Goal: Check status: Check status

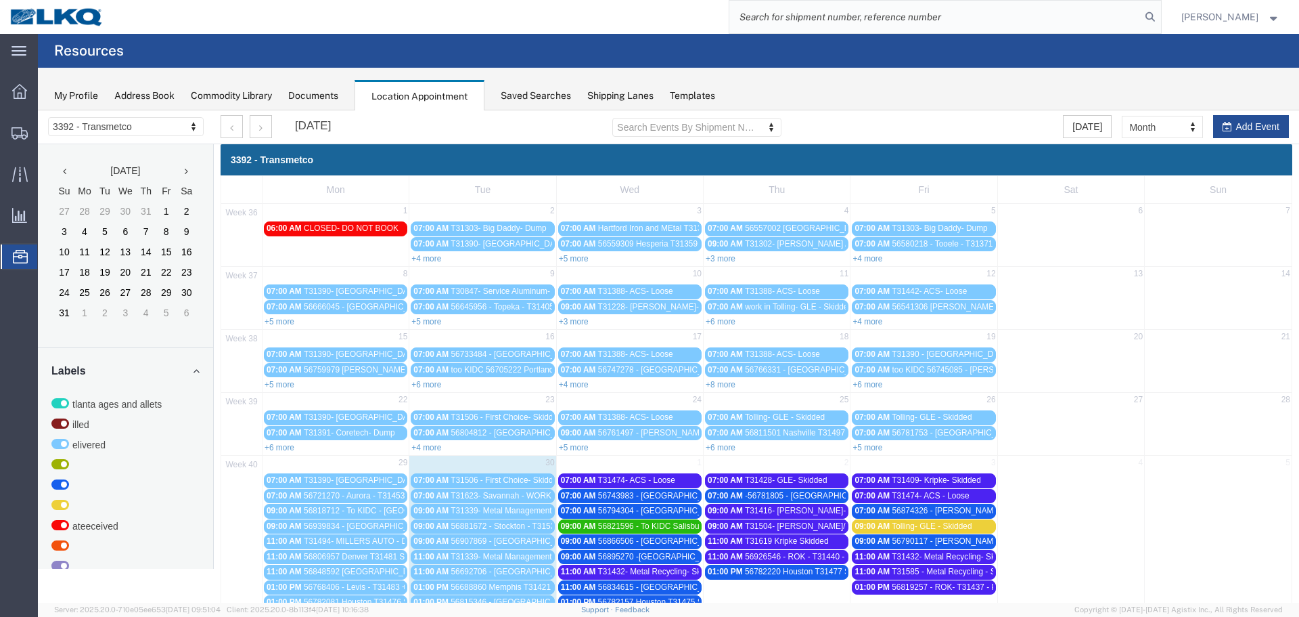
scroll to position [131, 0]
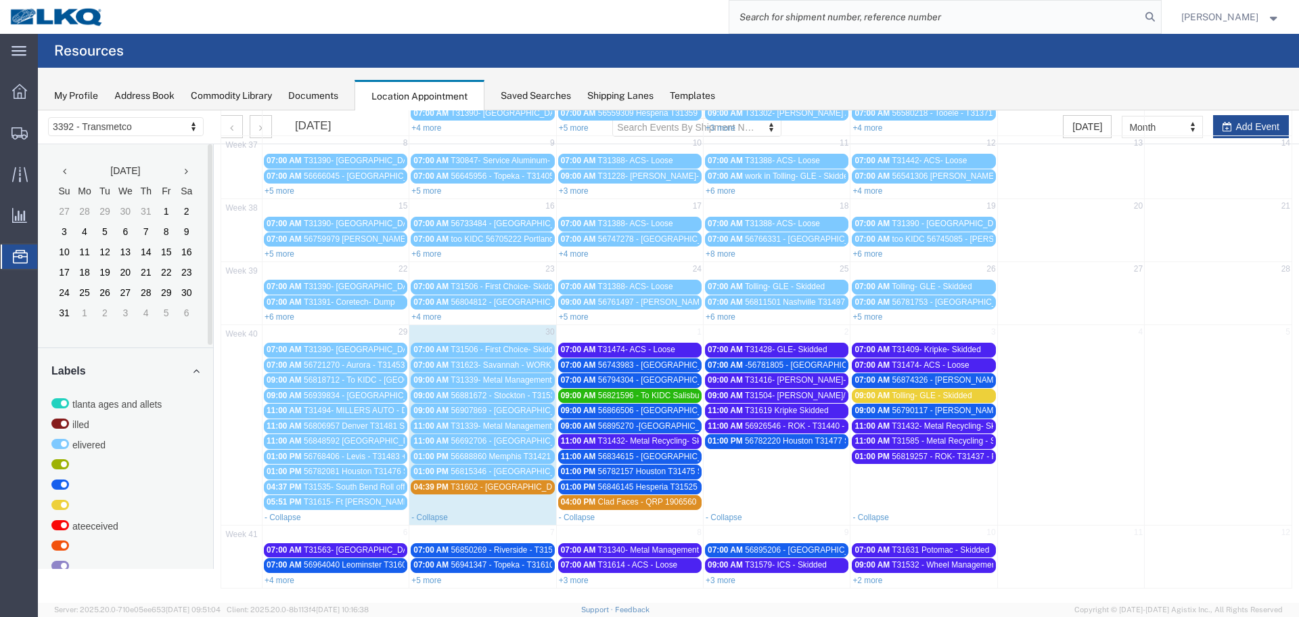
click at [499, 485] on span "T31602 - [GEOGRAPHIC_DATA]" at bounding box center [510, 486] width 118 height 9
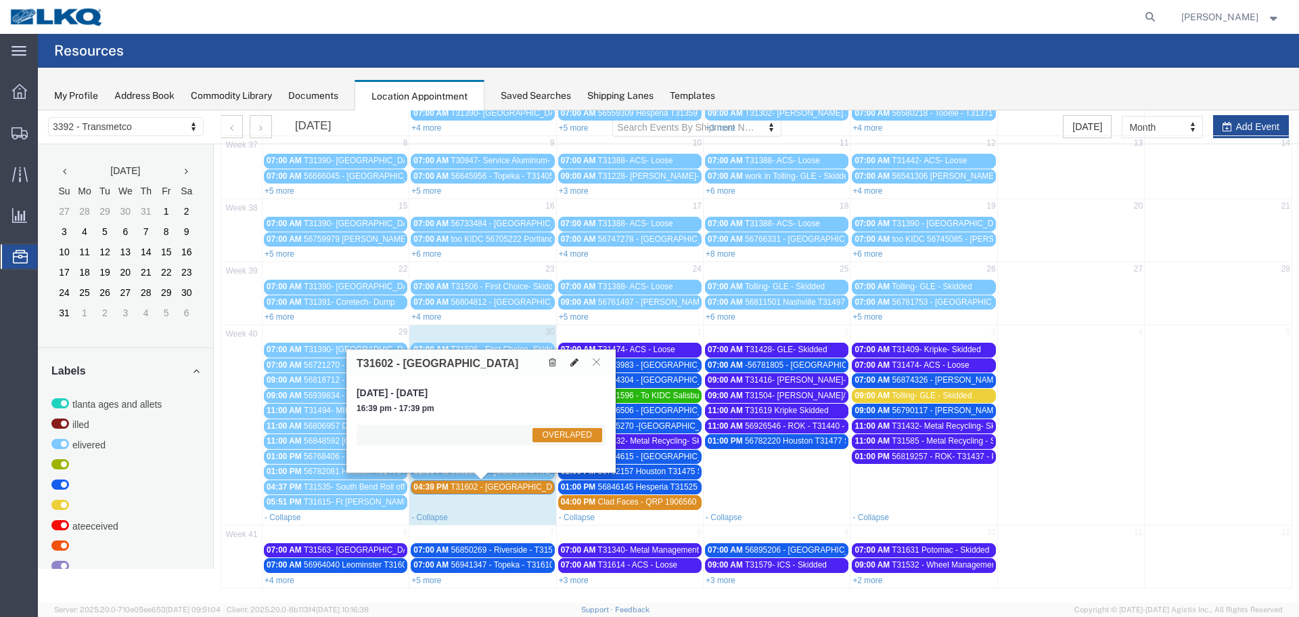
click at [569, 363] on button at bounding box center [574, 362] width 19 height 14
select select "1"
select select "3540"
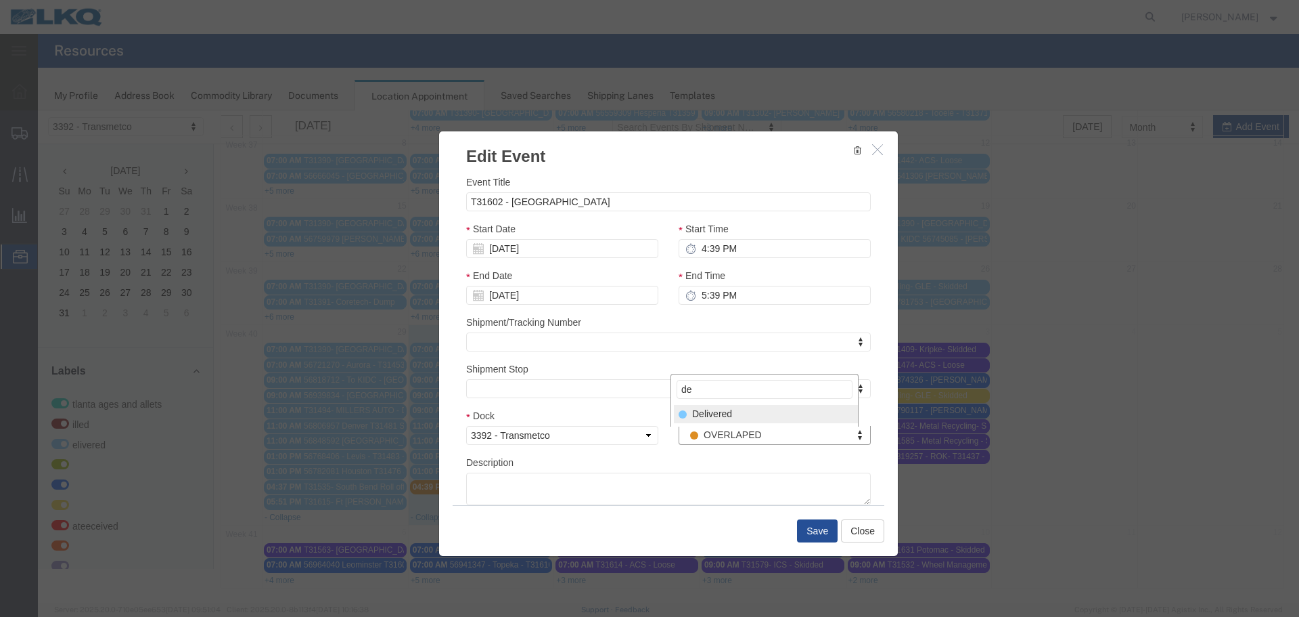
type input "de"
drag, startPoint x: 736, startPoint y: 416, endPoint x: 781, endPoint y: 527, distance: 119.0
select select "40"
click at [814, 531] on button "Save" at bounding box center [817, 530] width 41 height 23
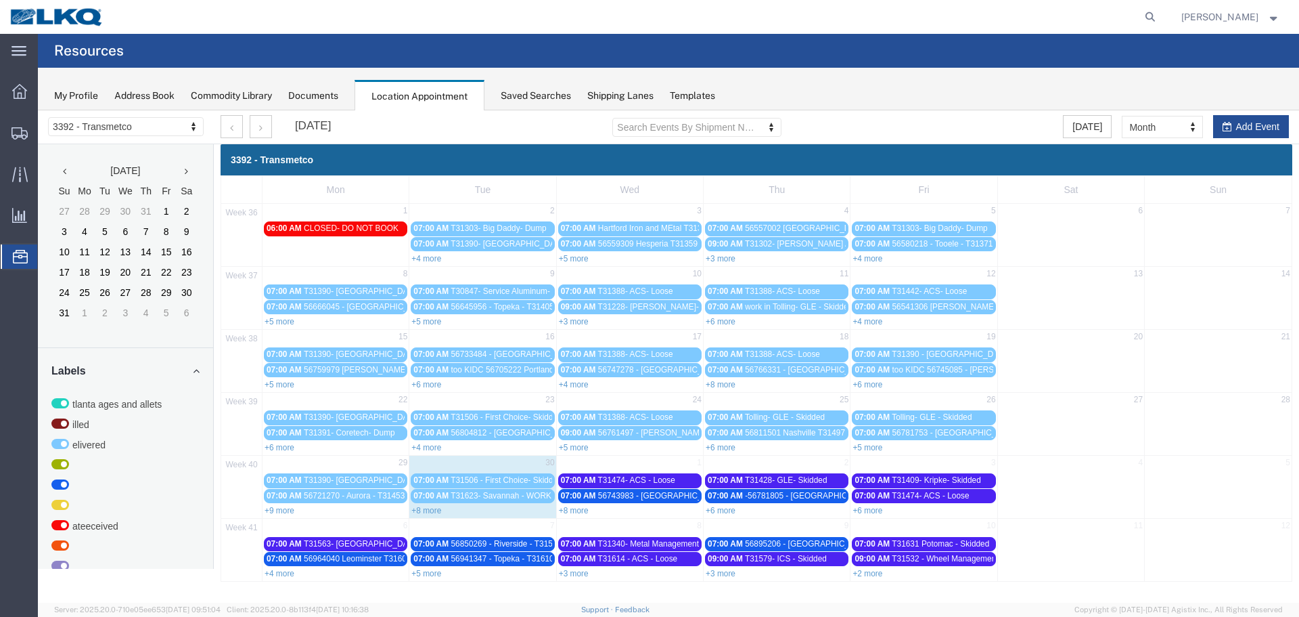
scroll to position [0, 0]
click at [434, 512] on link "+8 more" at bounding box center [426, 510] width 30 height 9
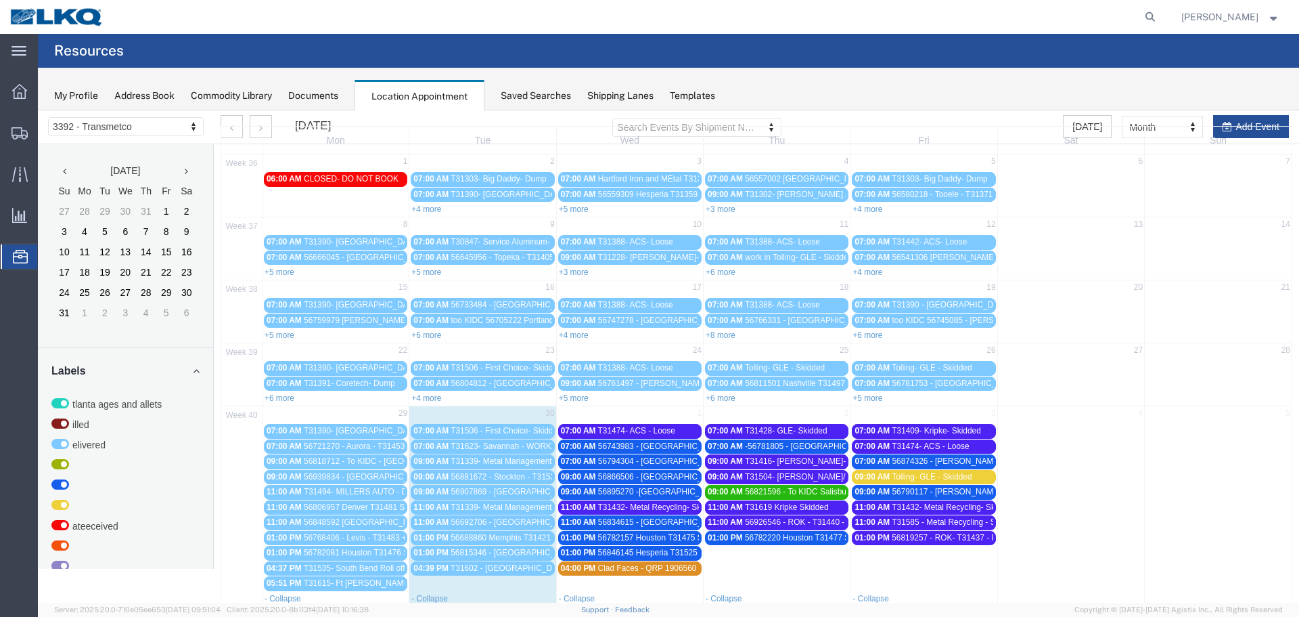
scroll to position [131, 0]
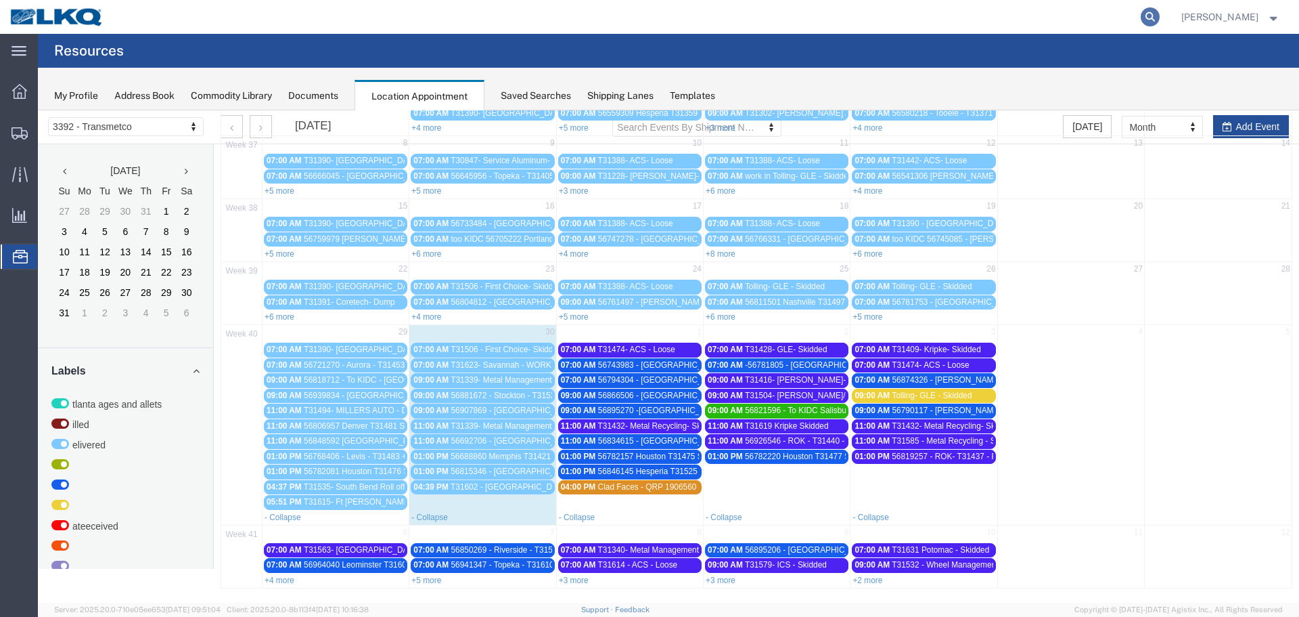
drag, startPoint x: 1149, startPoint y: 20, endPoint x: 1055, endPoint y: 16, distance: 94.2
click at [1145, 21] on icon at bounding box center [1150, 16] width 19 height 19
paste input "56688860"
type input "56688860"
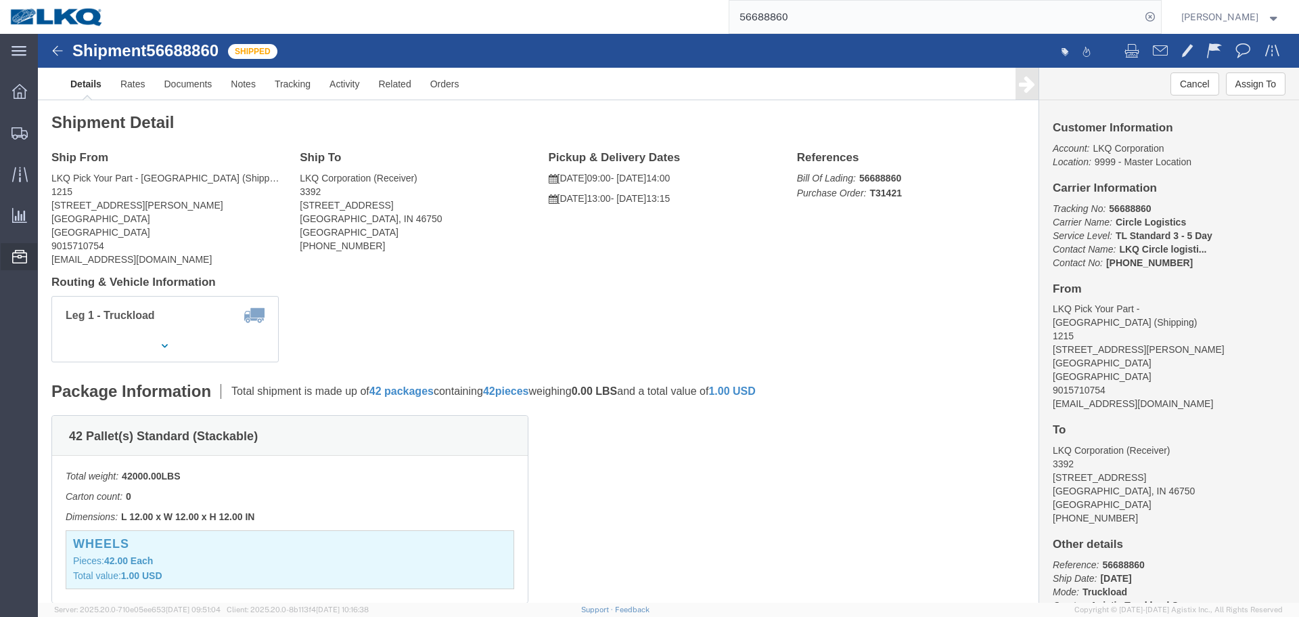
click at [0, 0] on span "Location Appointment" at bounding box center [0, 0] width 0 height 0
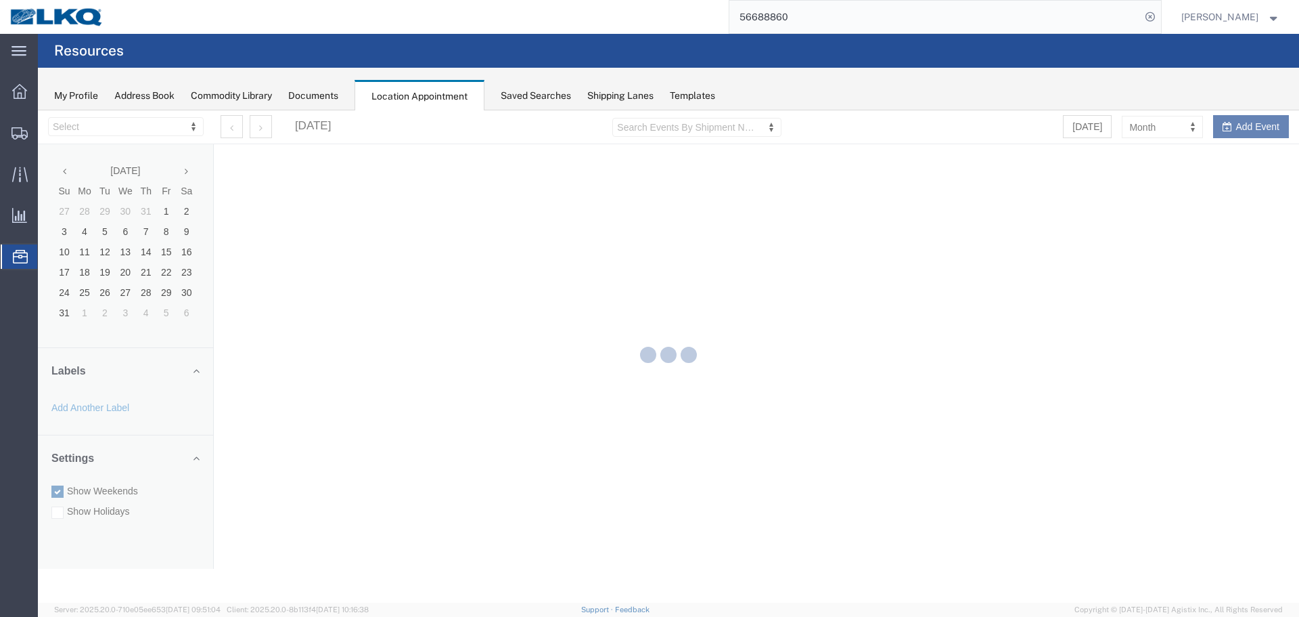
select select "28018"
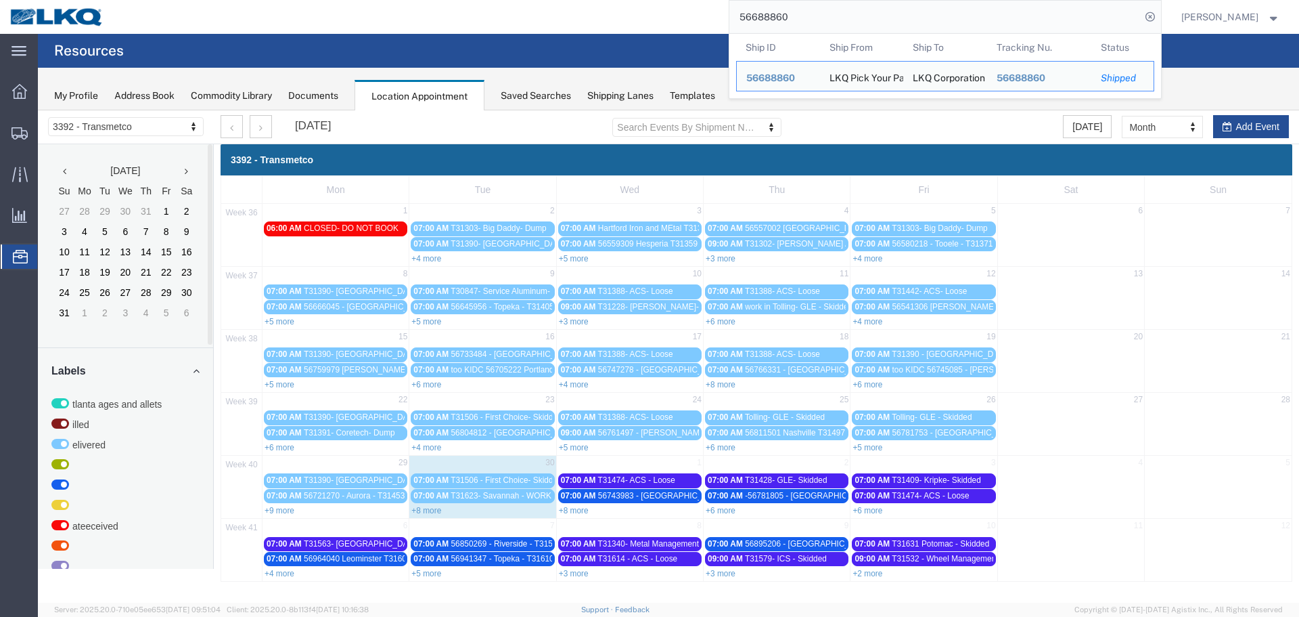
click at [813, 14] on input "56688860" at bounding box center [935, 17] width 411 height 32
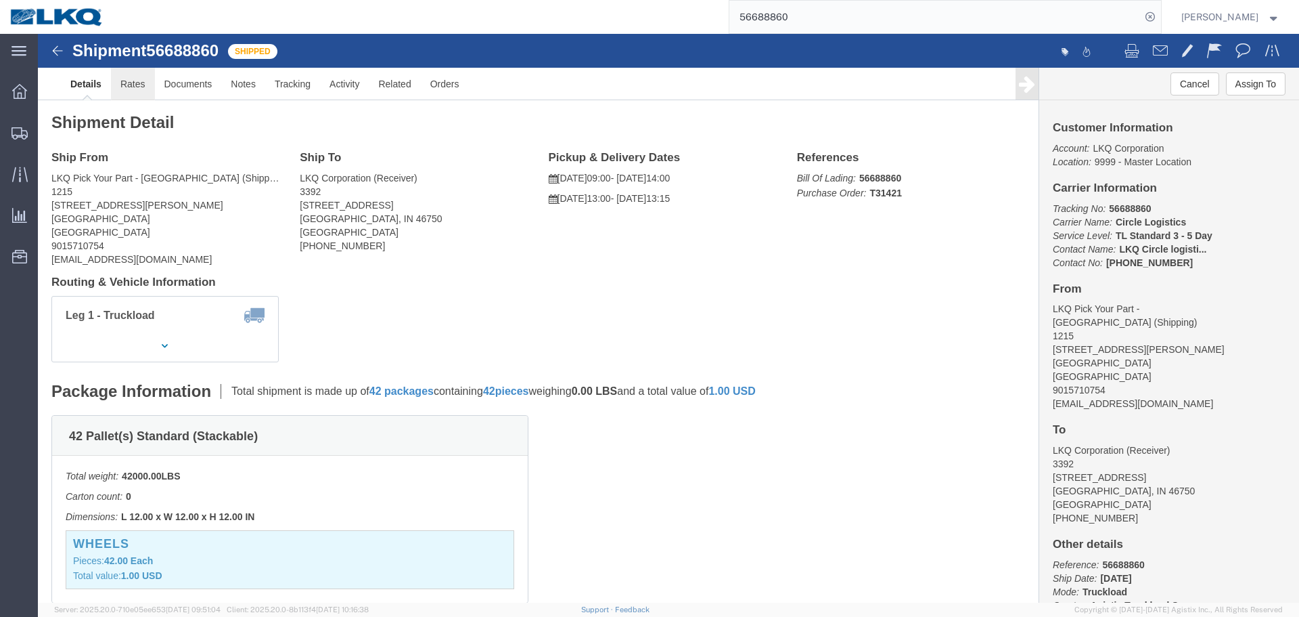
click link "Rates"
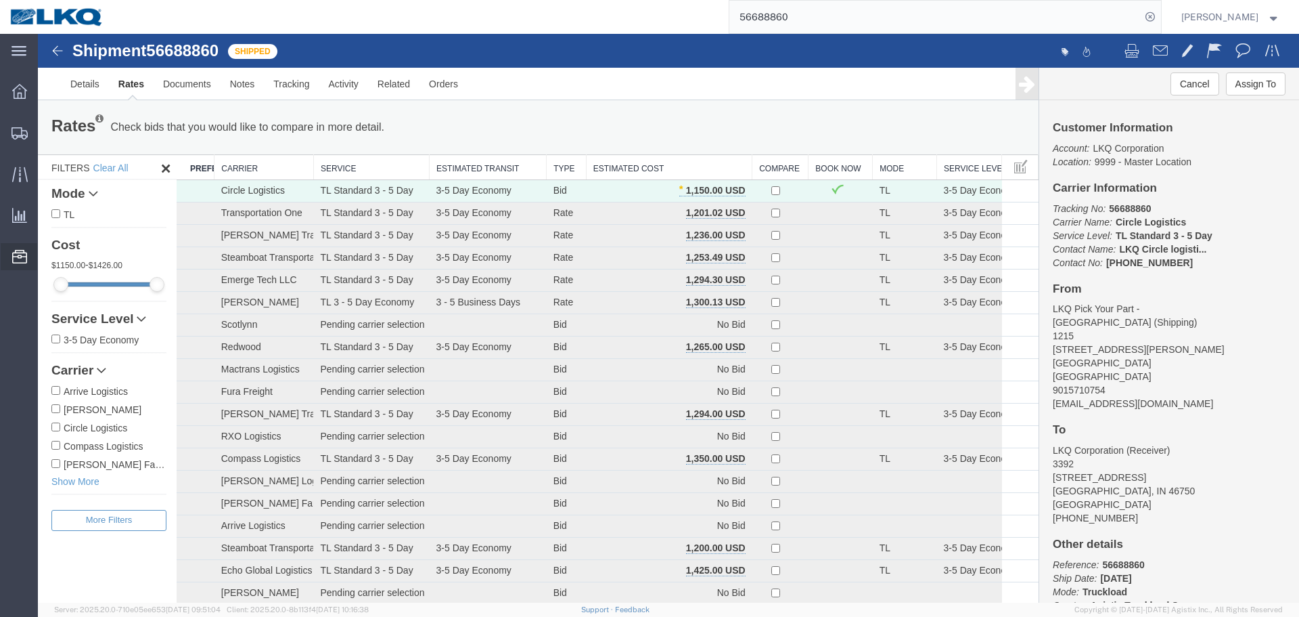
click at [0, 0] on span "Location Appointment" at bounding box center [0, 0] width 0 height 0
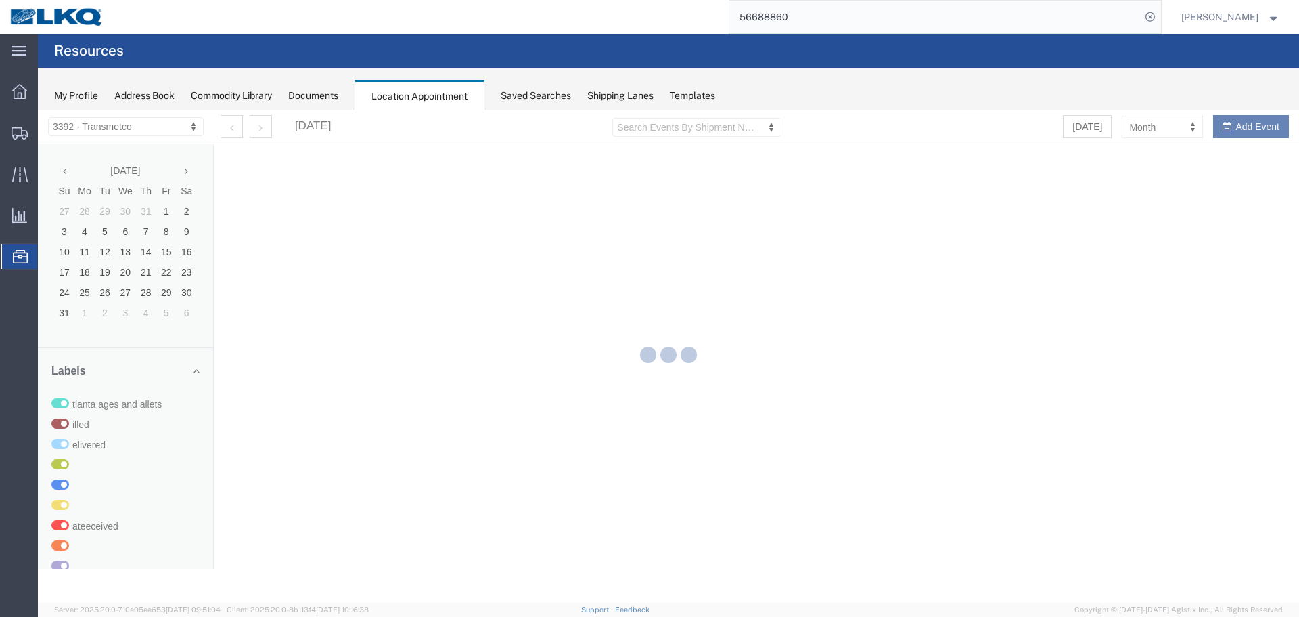
select select "28018"
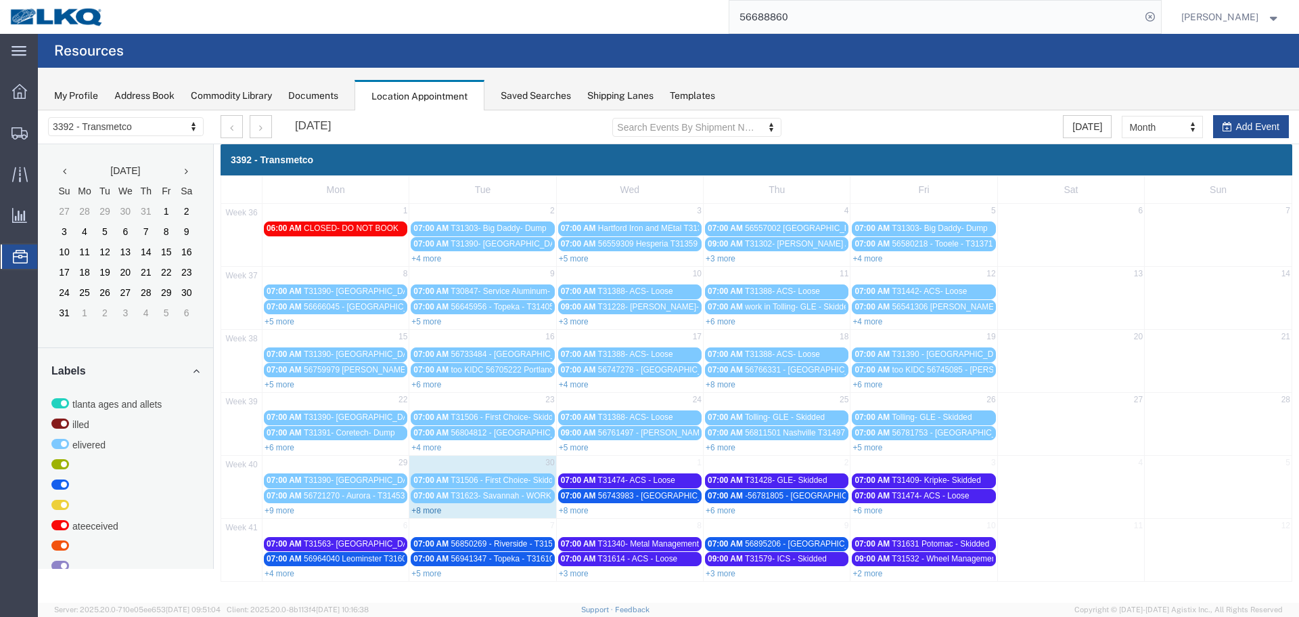
click at [420, 512] on link "+8 more" at bounding box center [426, 510] width 30 height 9
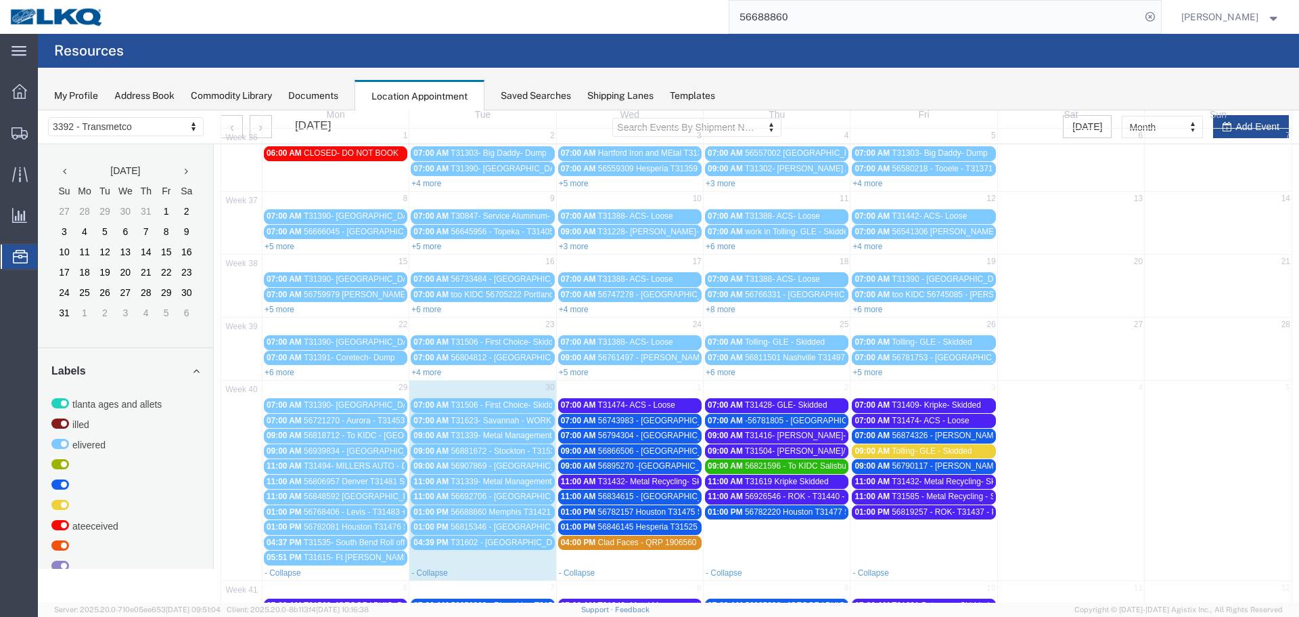
scroll to position [131, 0]
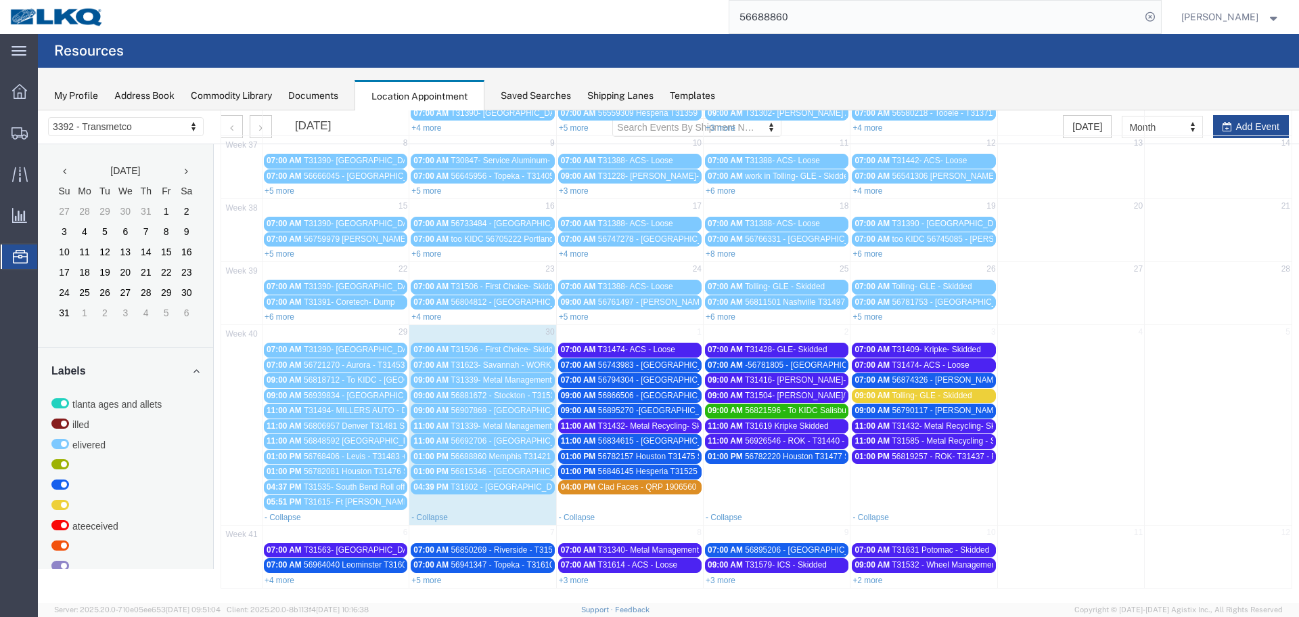
click at [516, 444] on span "56692706 - [GEOGRAPHIC_DATA] - T31434 - Palletized" at bounding box center [552, 440] width 203 height 9
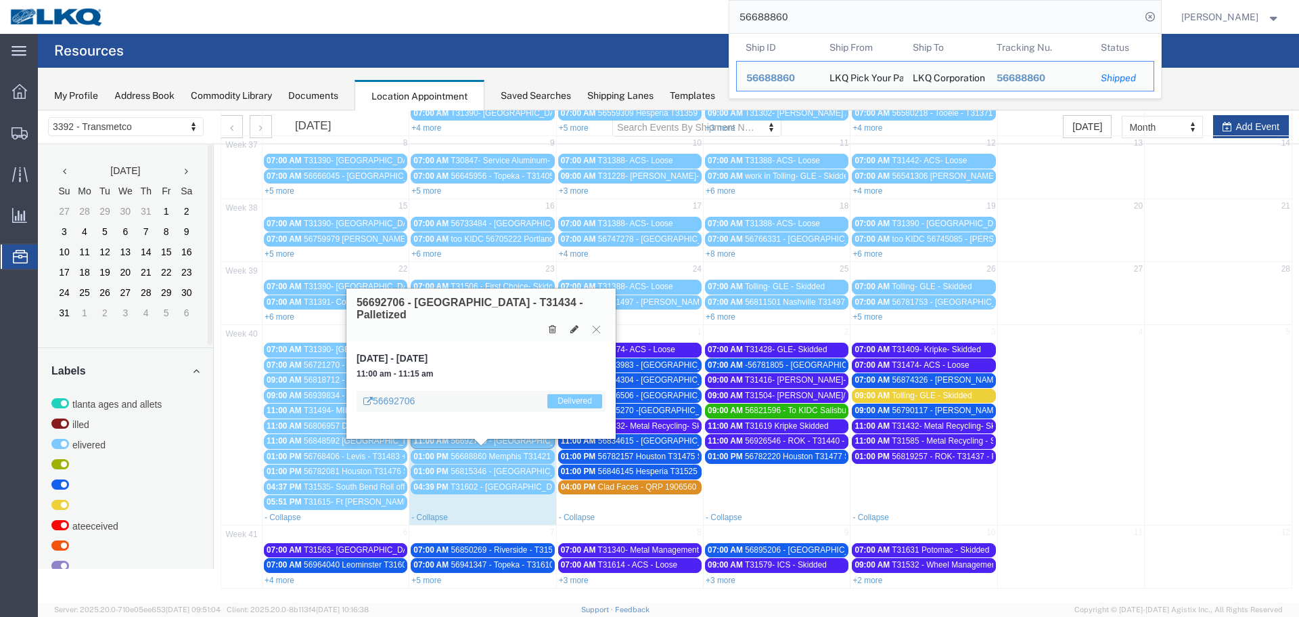
drag, startPoint x: 795, startPoint y: 20, endPoint x: 686, endPoint y: 18, distance: 109.0
click at [686, 18] on div "56688860 Ship ID Ship From Ship To Tracking Nu. Status Ship ID 56688860 Ship Fr…" at bounding box center [638, 17] width 1048 height 34
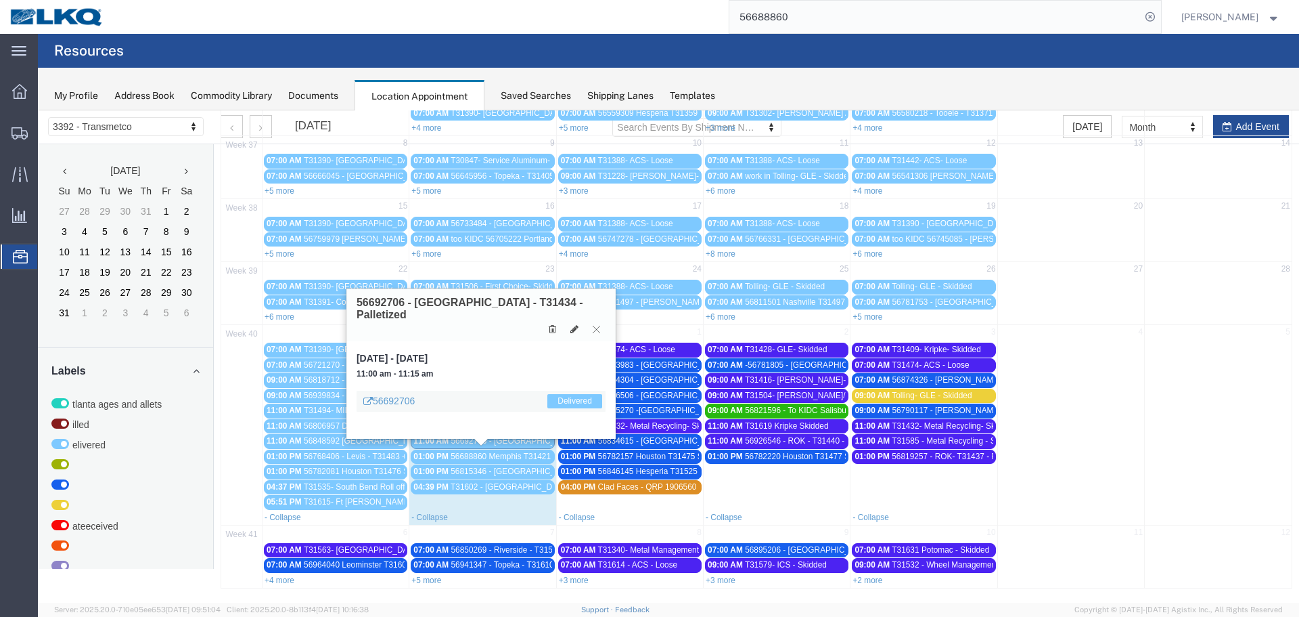
paste input "92706"
type input "56692706"
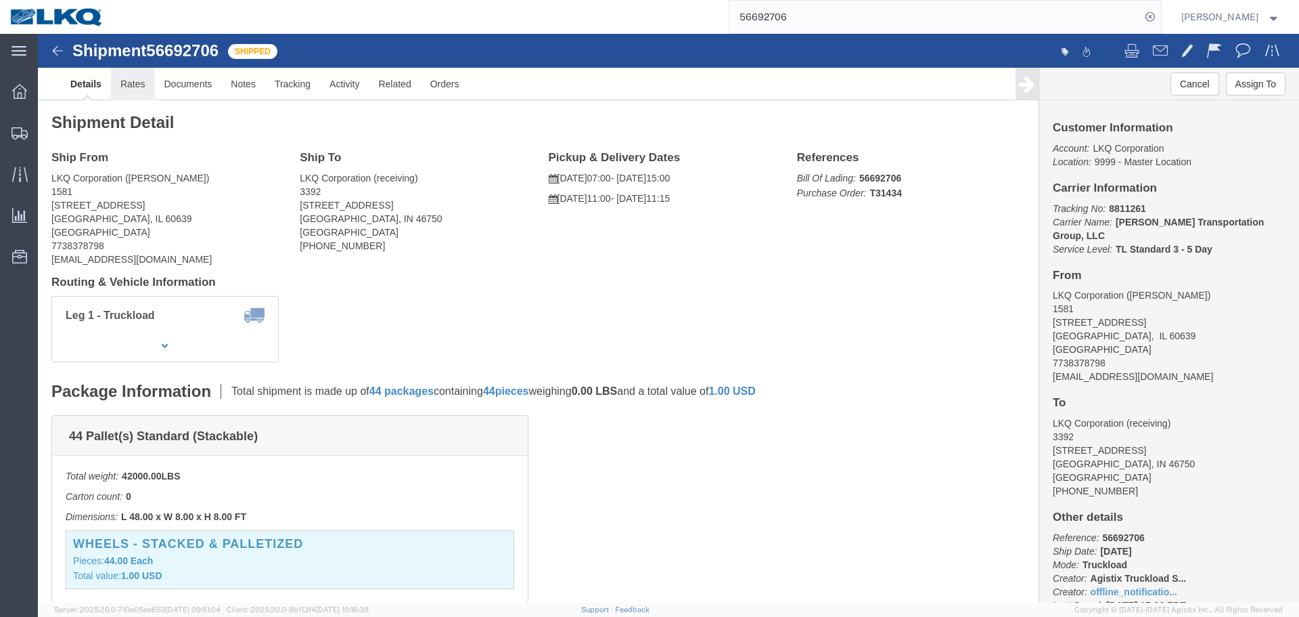
click link "Rates"
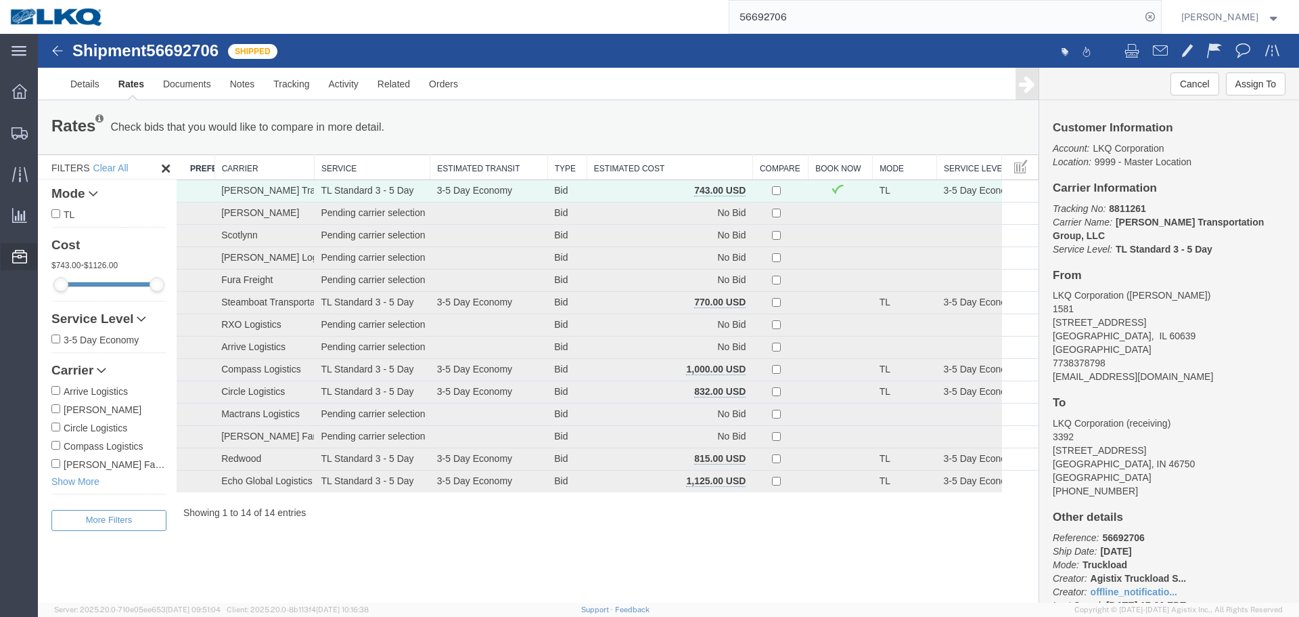
drag, startPoint x: 101, startPoint y: 340, endPoint x: 87, endPoint y: 359, distance: 23.1
click at [0, 0] on span "Location Appointment" at bounding box center [0, 0] width 0 height 0
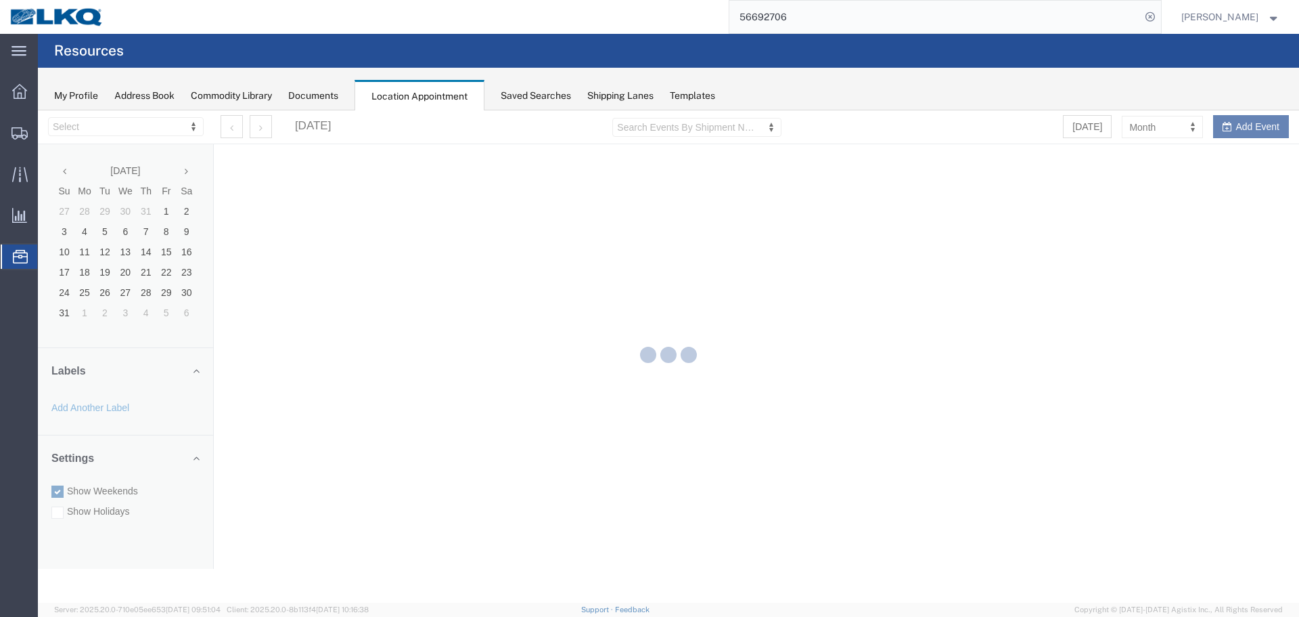
select select "28018"
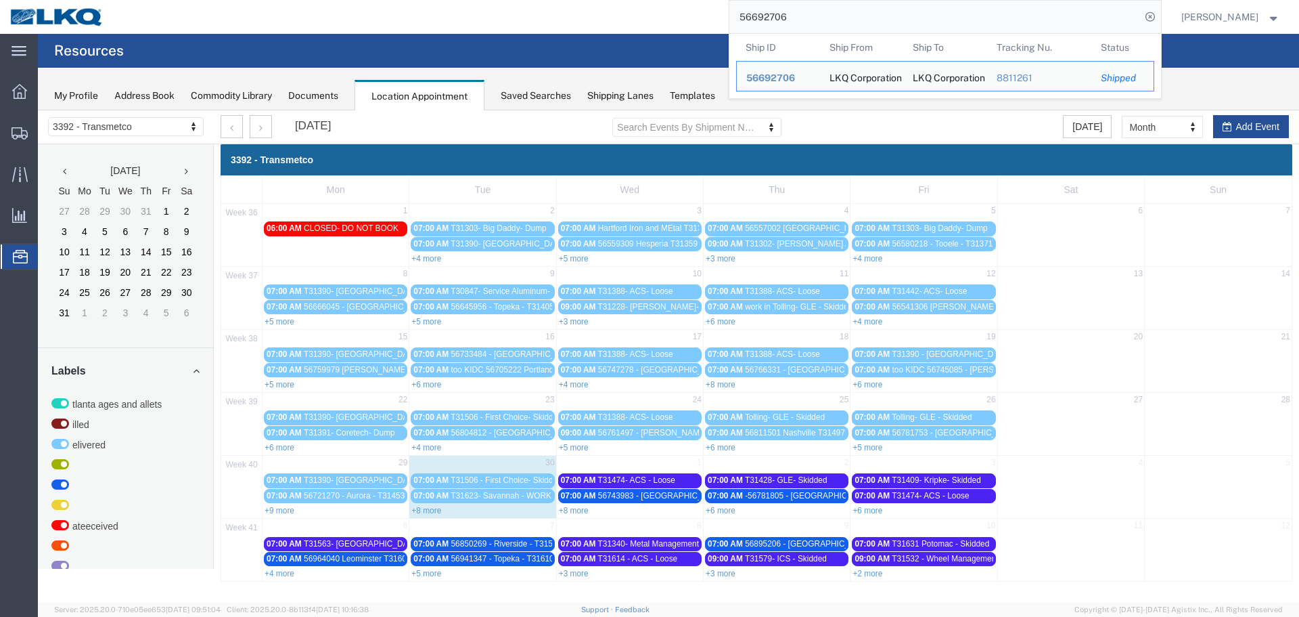
drag, startPoint x: 782, startPoint y: 20, endPoint x: 666, endPoint y: -1, distance: 117.5
click at [666, 0] on html "main_menu Created with Sketch. Collapse Menu Overview Shipments Shipment Manage…" at bounding box center [649, 308] width 1299 height 617
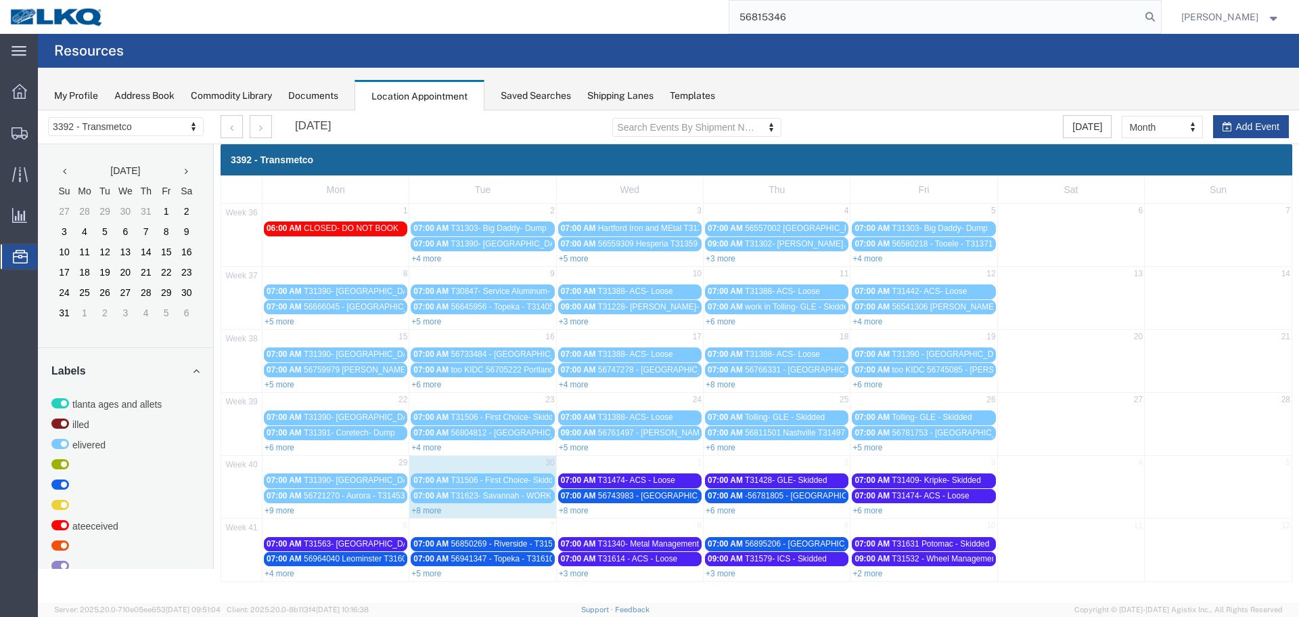
type input "56815346"
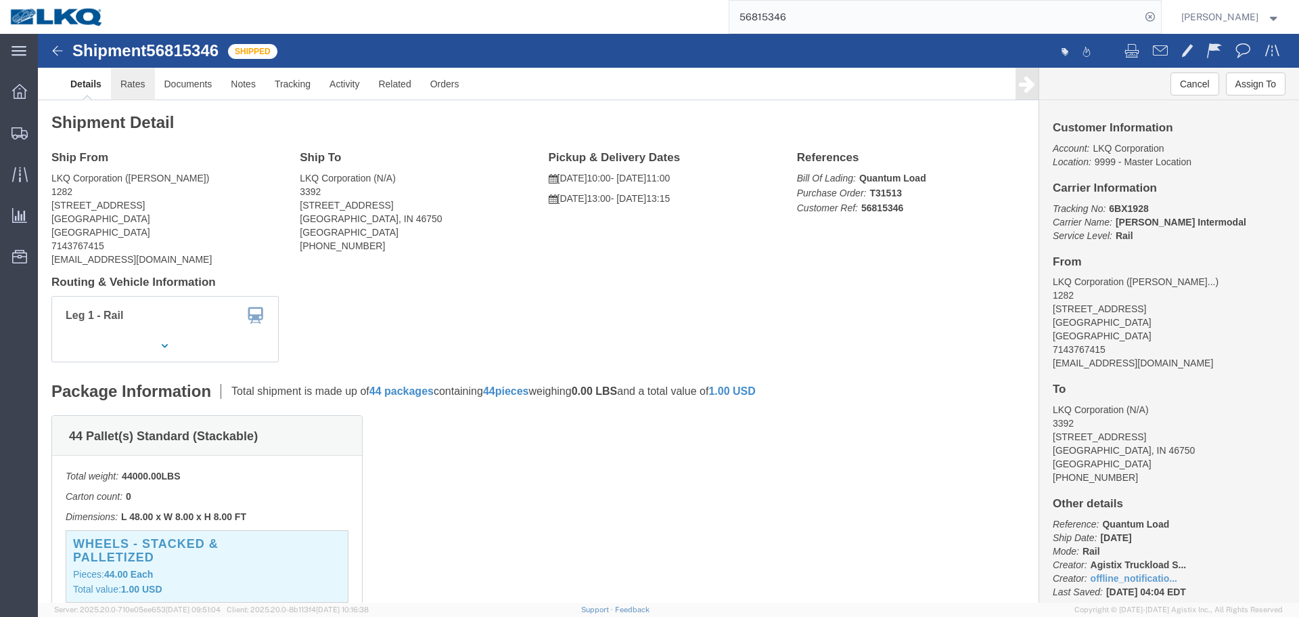
click link "Rates"
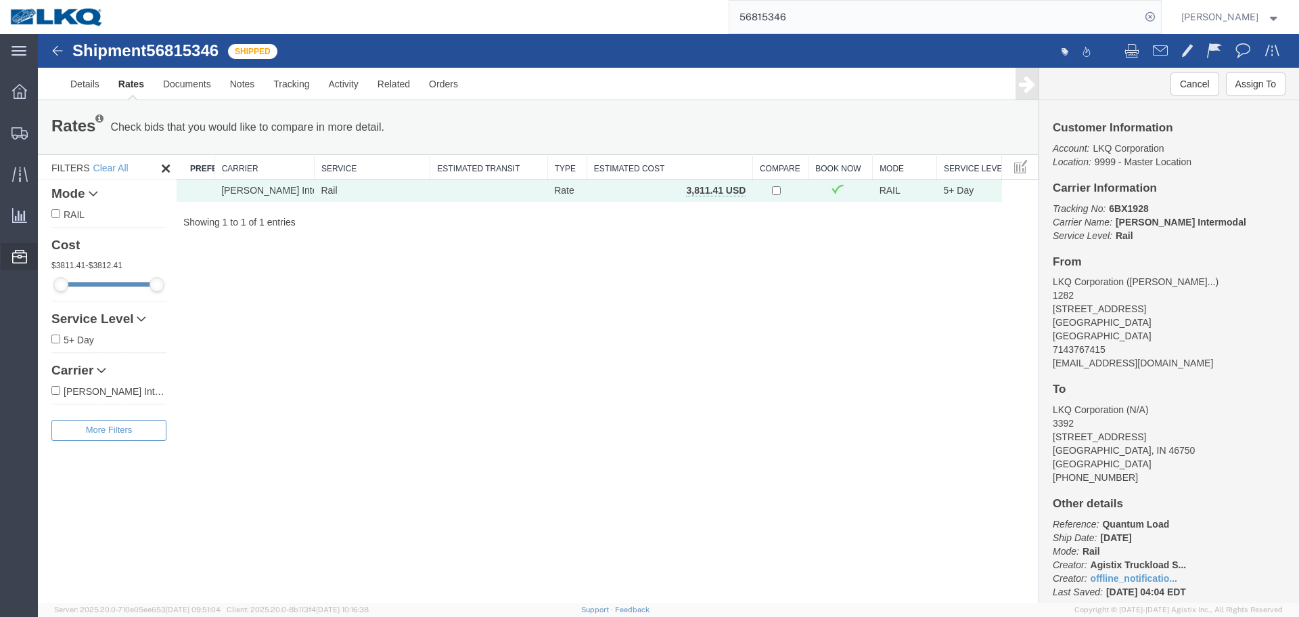
click at [0, 0] on span "Location Appointment" at bounding box center [0, 0] width 0 height 0
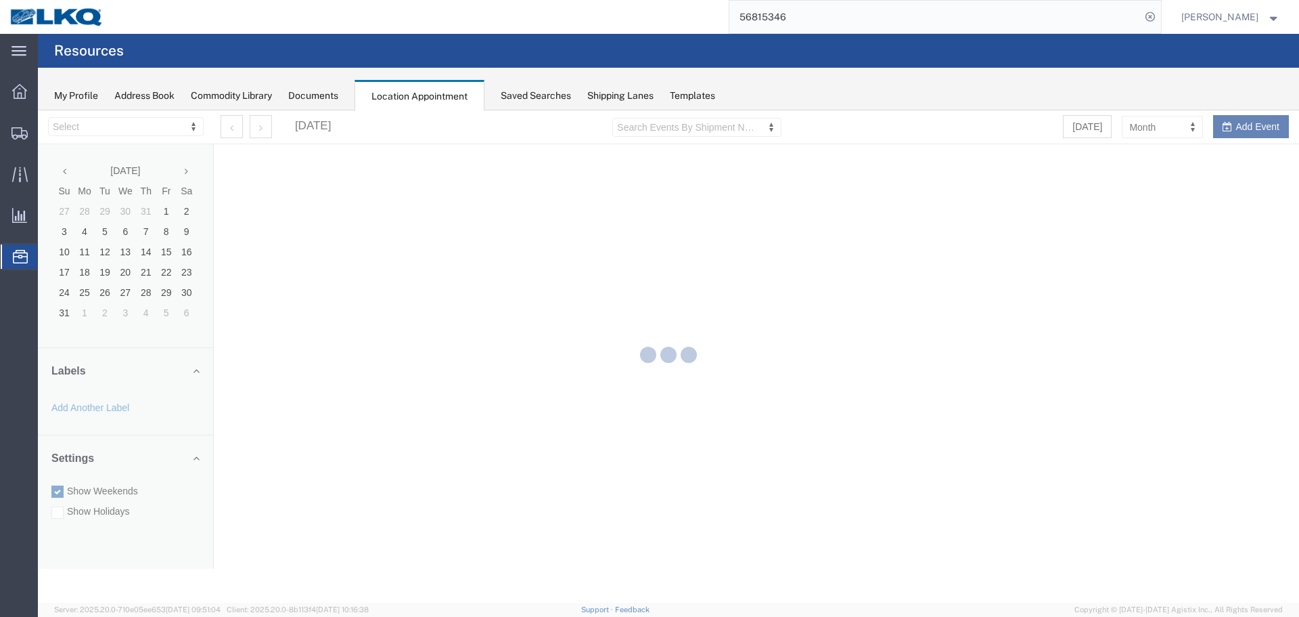
select select "28018"
